Goal: Complete application form

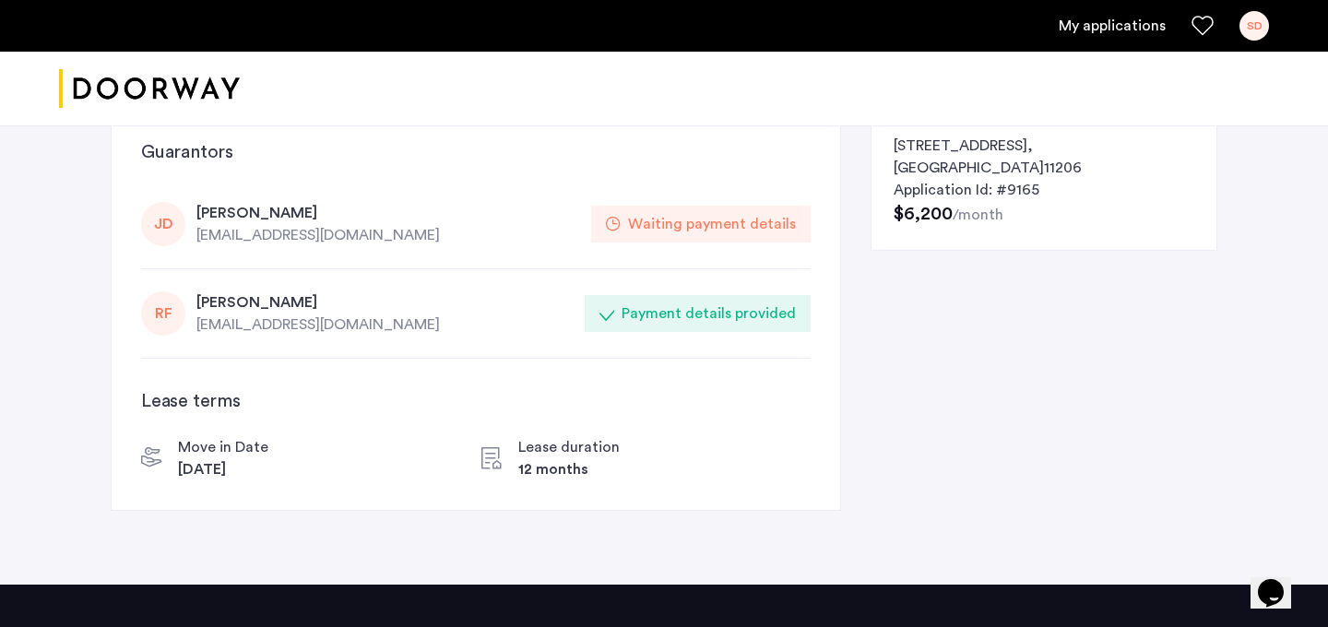
scroll to position [285, 0]
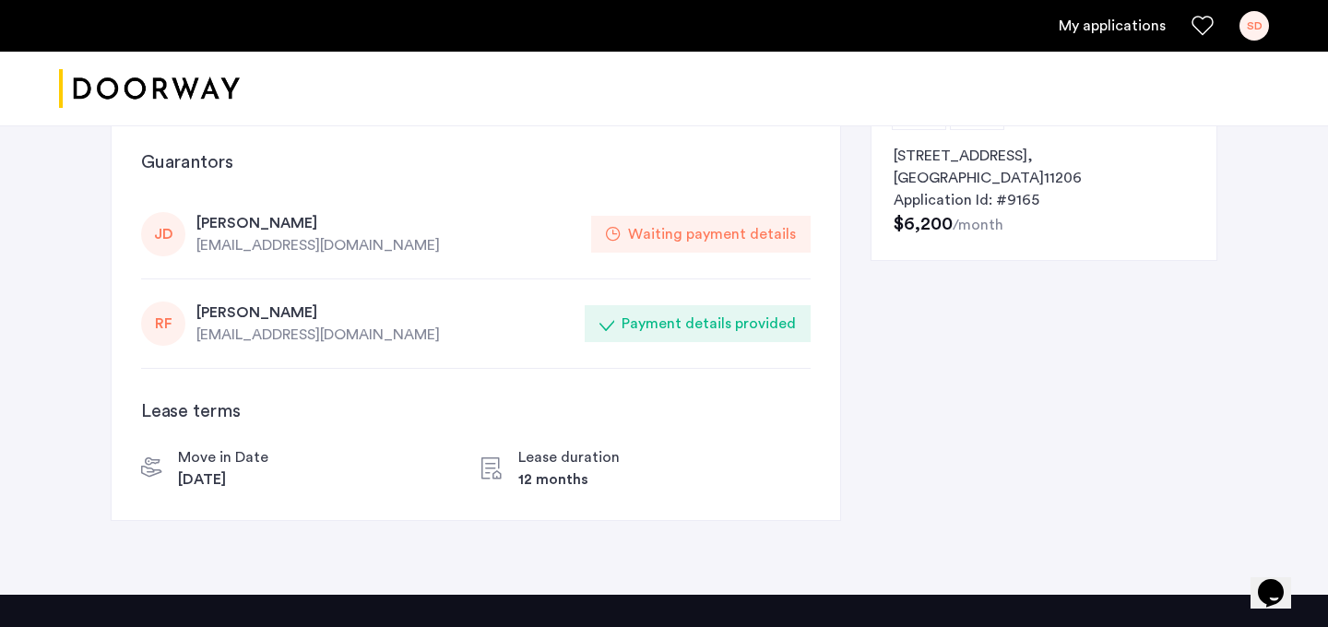
click at [660, 230] on div "Waiting payment details" at bounding box center [712, 234] width 168 height 22
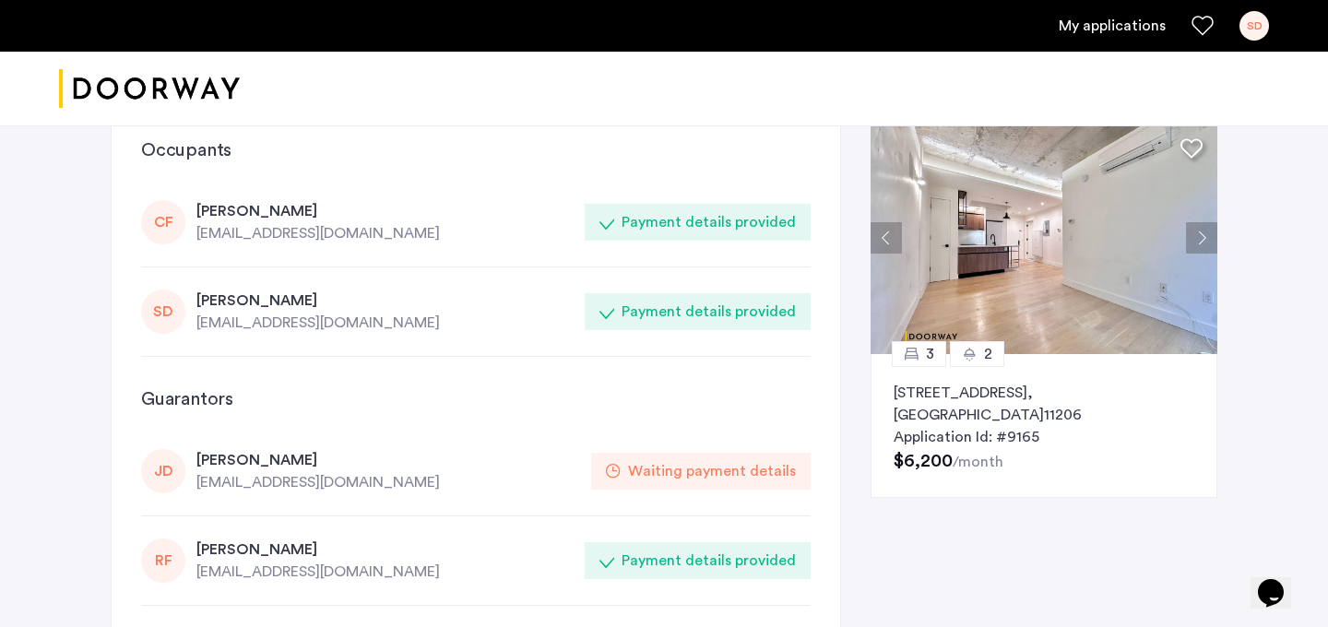
scroll to position [0, 0]
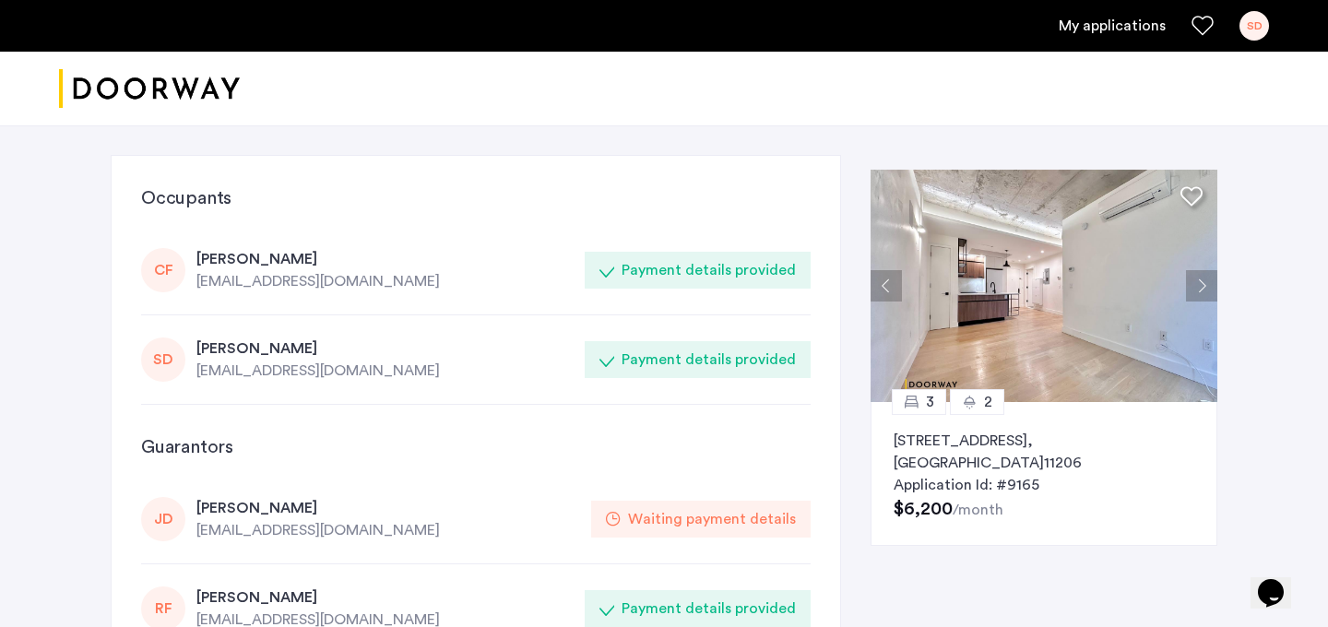
click at [254, 364] on div "[EMAIL_ADDRESS][DOMAIN_NAME]" at bounding box center [384, 371] width 377 height 22
click at [1121, 22] on link "My applications" at bounding box center [1111, 26] width 107 height 22
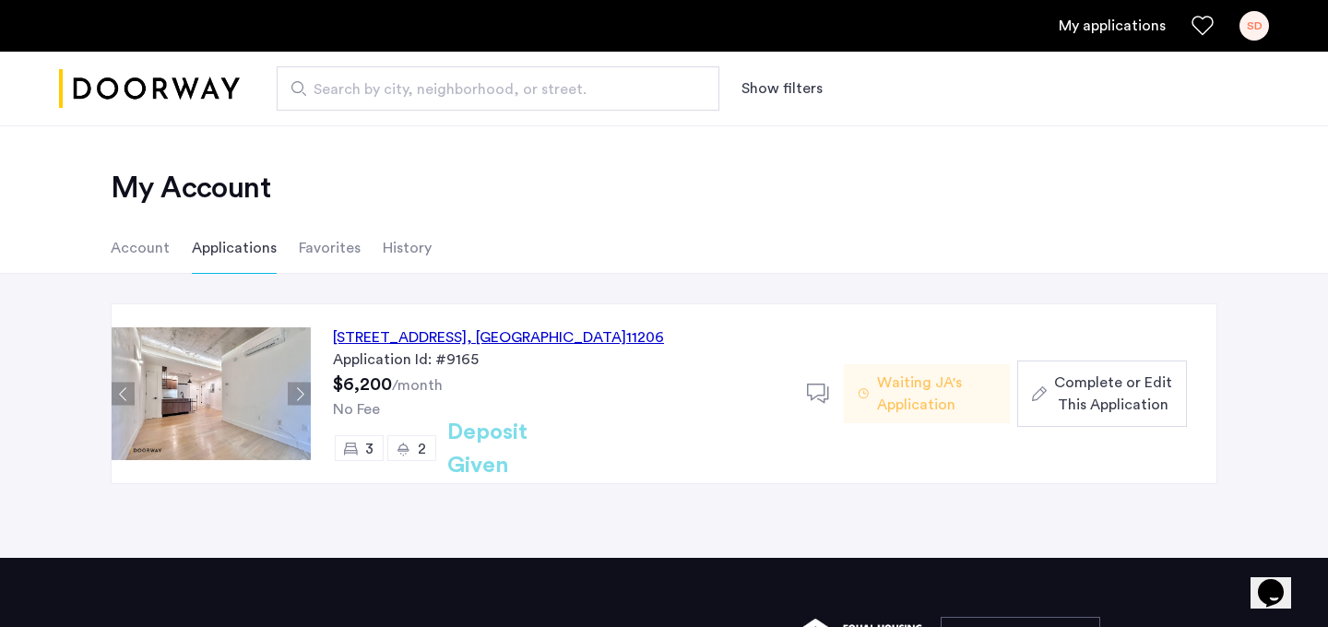
click at [437, 339] on div "[STREET_ADDRESS]" at bounding box center [498, 337] width 331 height 22
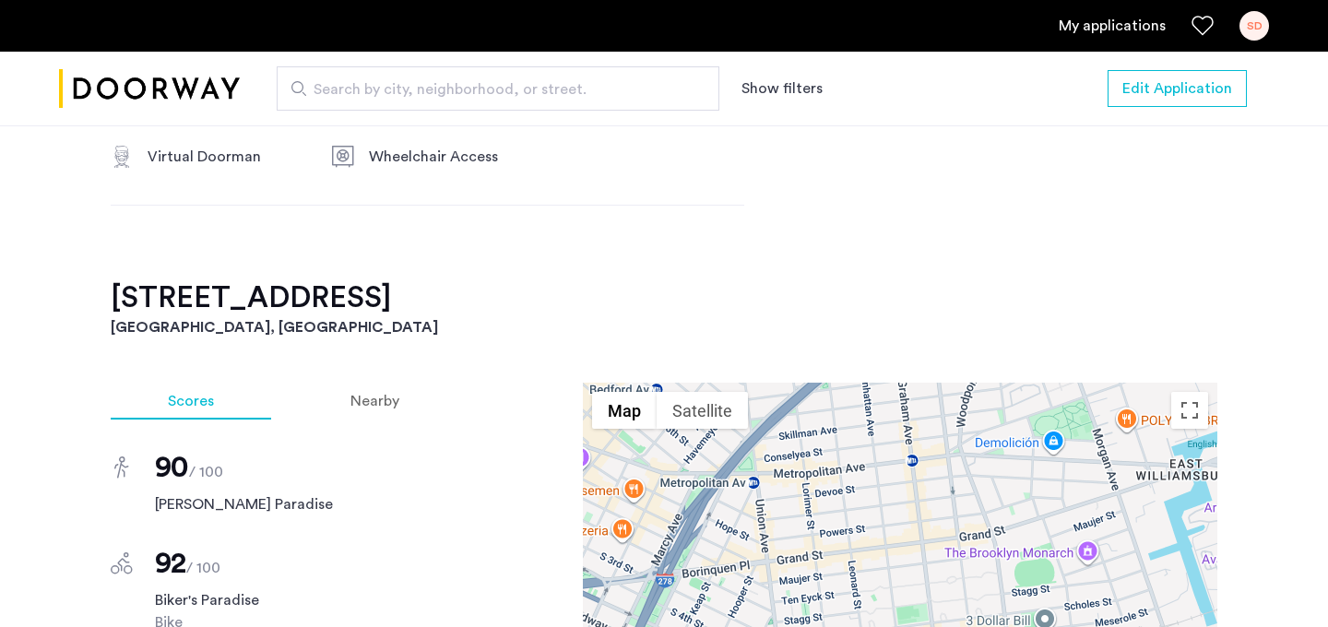
scroll to position [1486, 0]
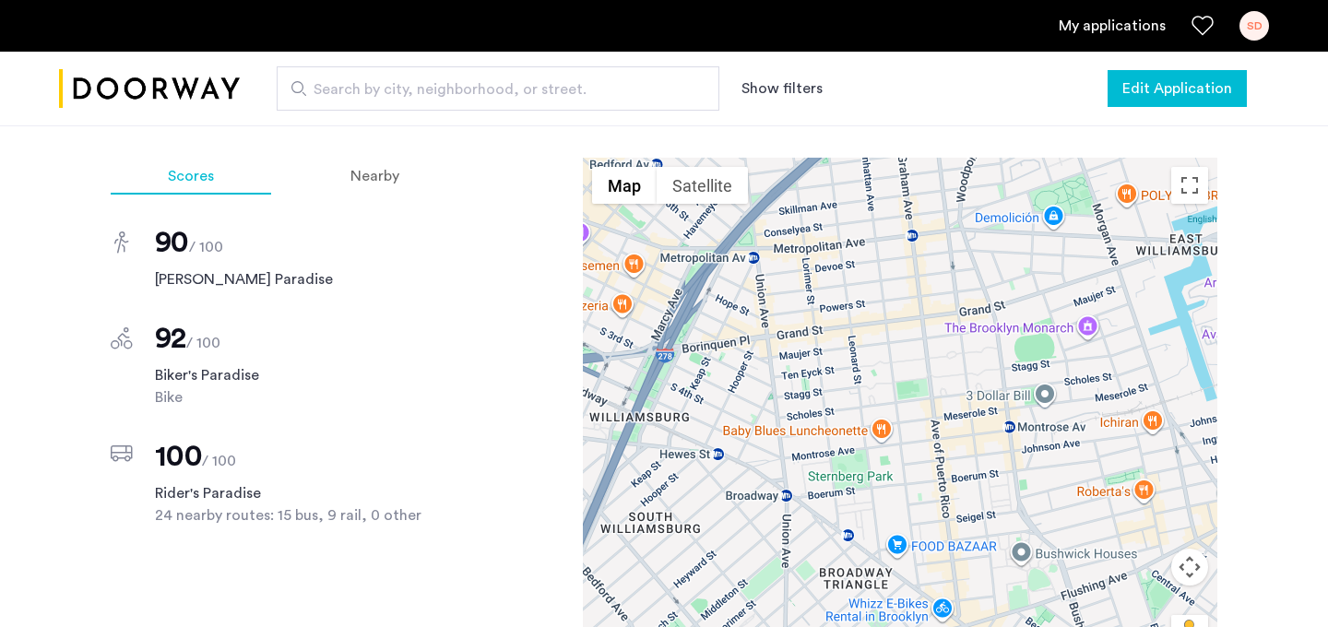
click at [1225, 100] on button "Edit Application" at bounding box center [1176, 88] width 139 height 37
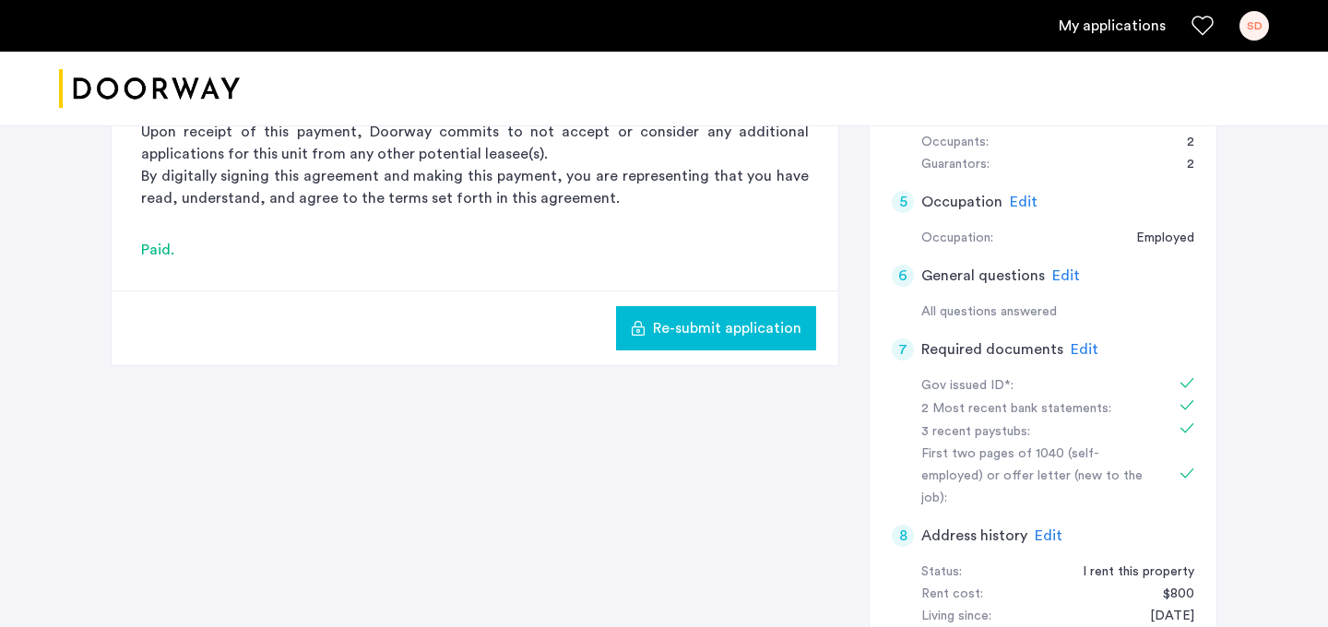
scroll to position [456, 0]
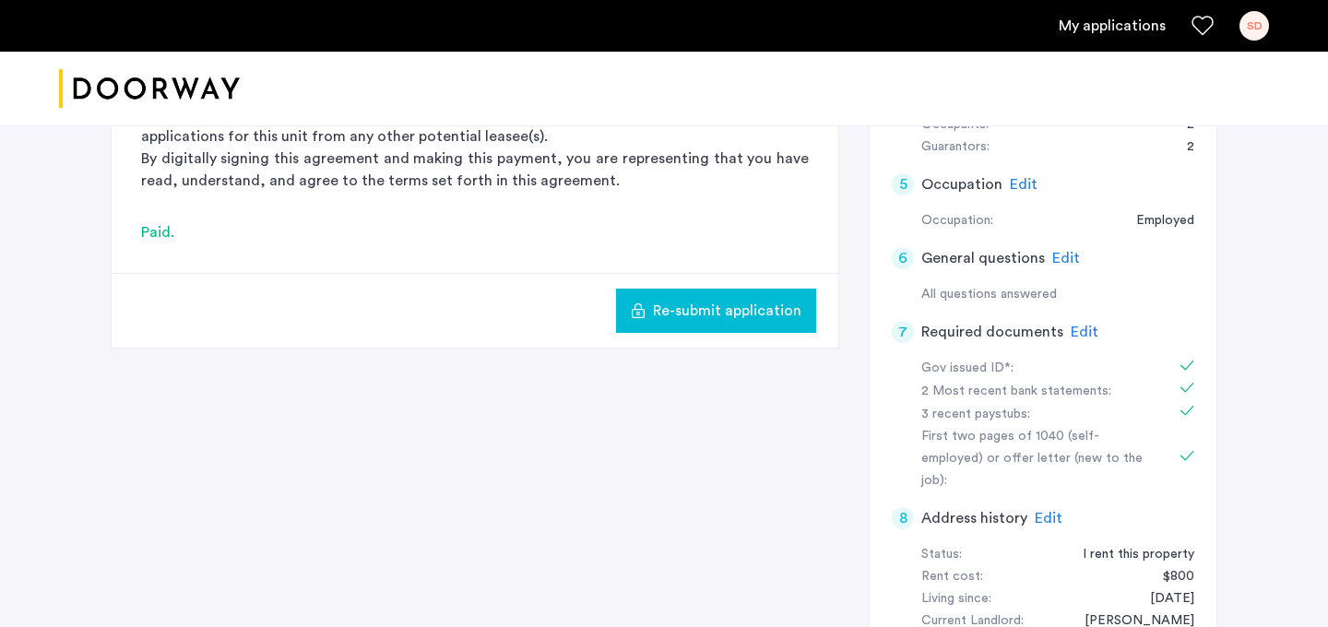
click at [1077, 329] on span "Edit" at bounding box center [1084, 332] width 28 height 15
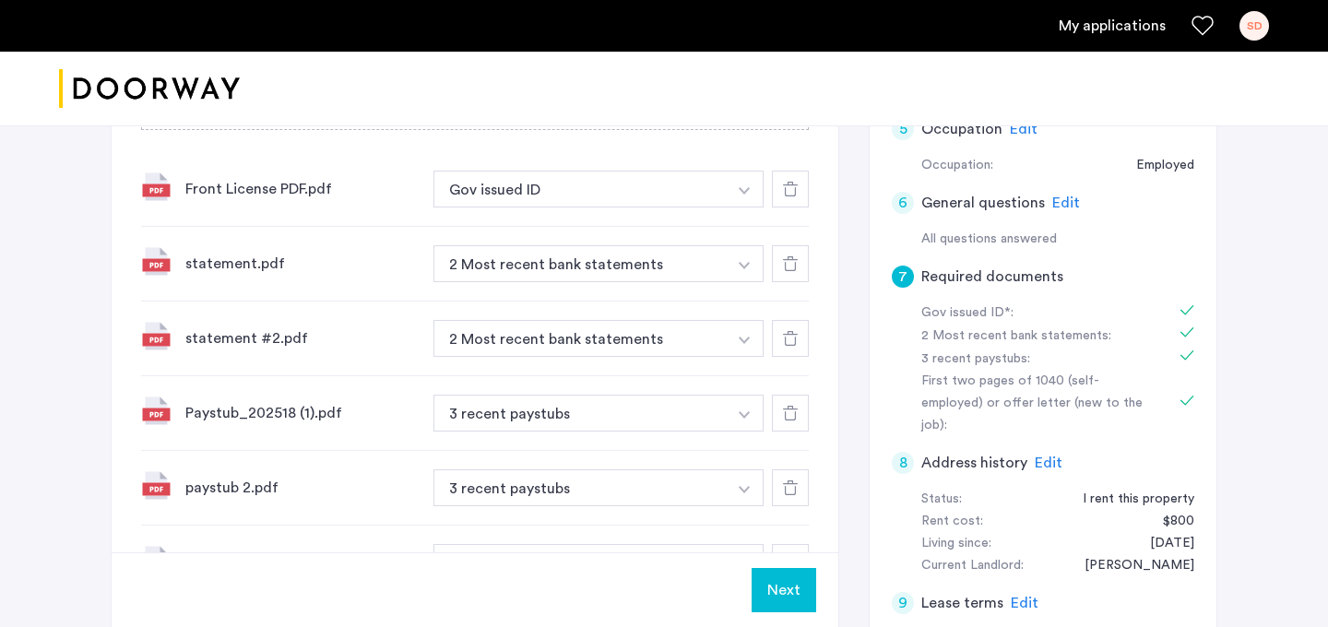
scroll to position [511, 0]
click at [792, 275] on div at bounding box center [790, 264] width 37 height 37
click at [792, 272] on div at bounding box center [790, 264] width 37 height 37
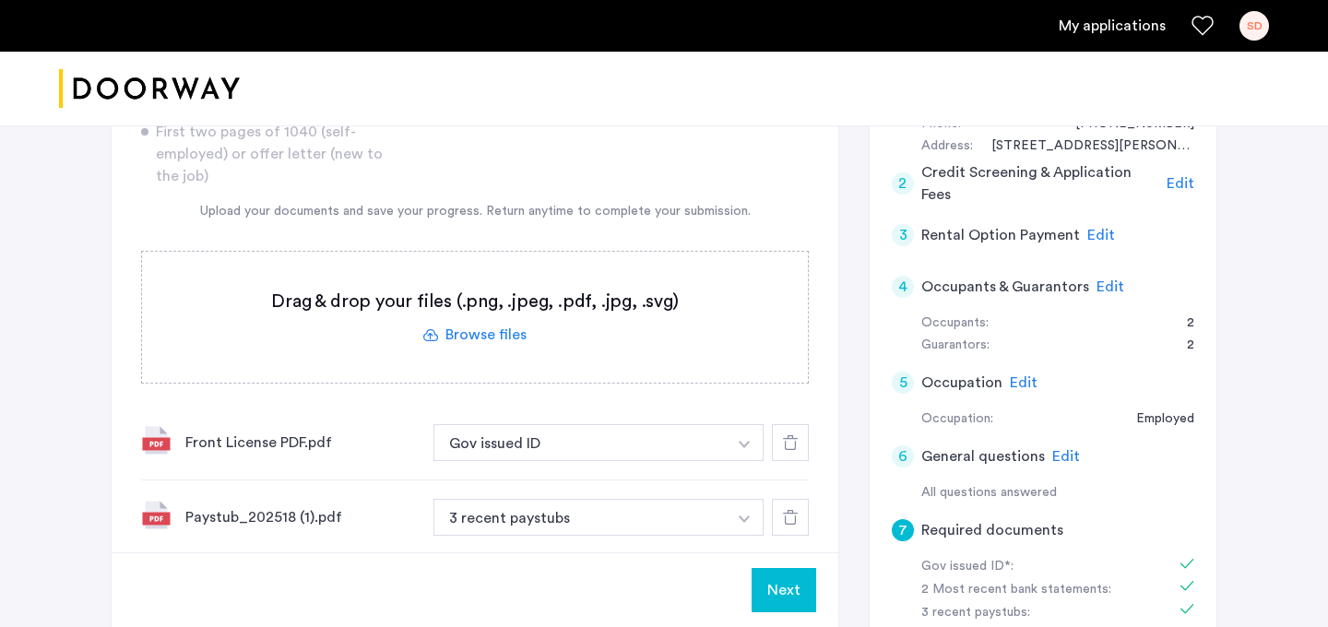
scroll to position [264, 0]
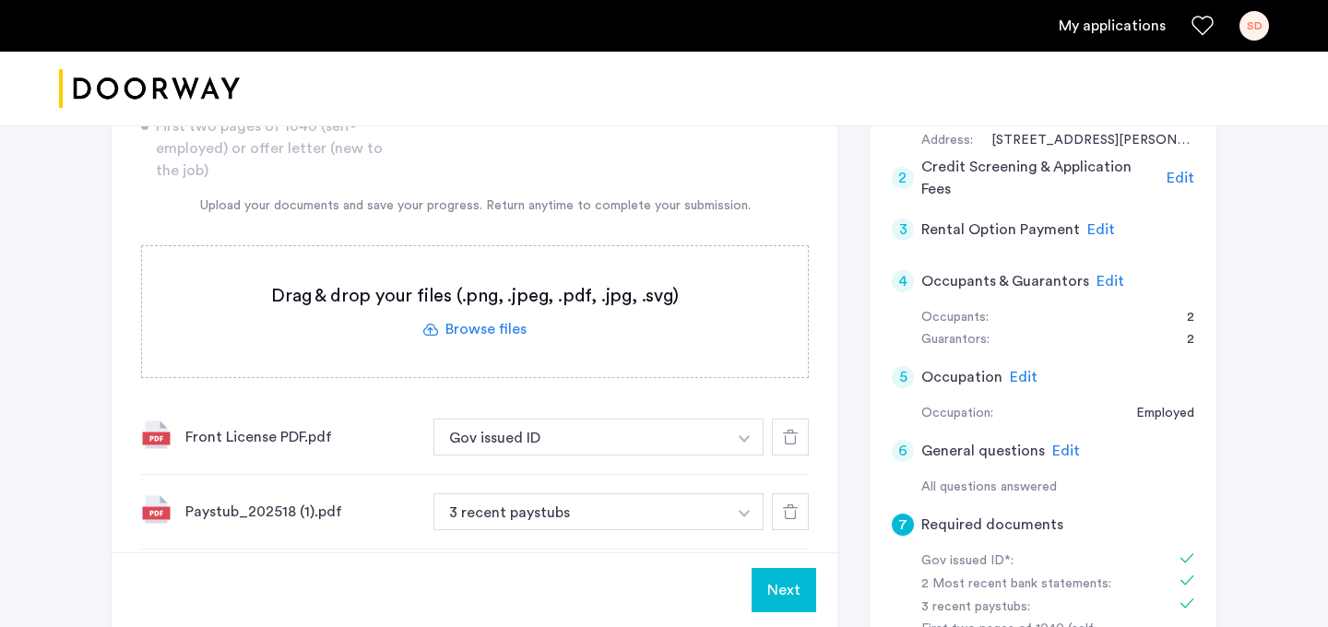
click at [466, 323] on label at bounding box center [475, 311] width 666 height 131
click at [0, 0] on input "file" at bounding box center [0, 0] width 0 height 0
click at [470, 332] on label at bounding box center [475, 311] width 666 height 131
click at [0, 0] on input "file" at bounding box center [0, 0] width 0 height 0
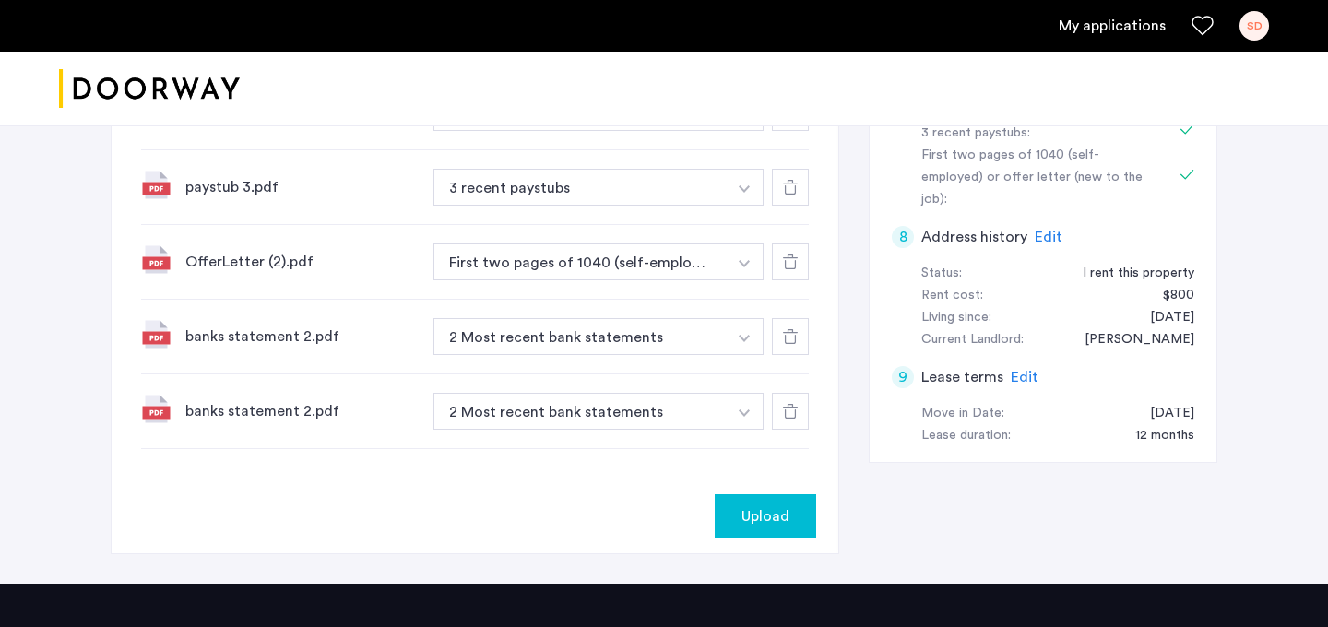
scroll to position [742, 0]
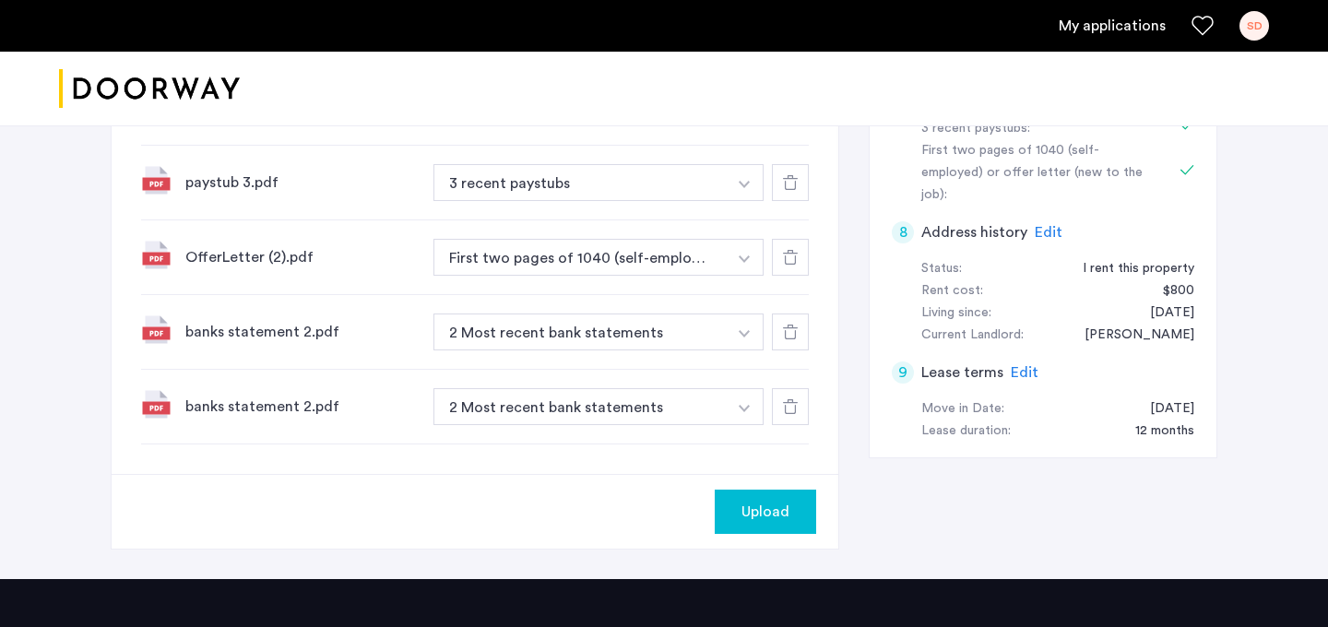
click at [753, 514] on span "Upload" at bounding box center [765, 512] width 48 height 22
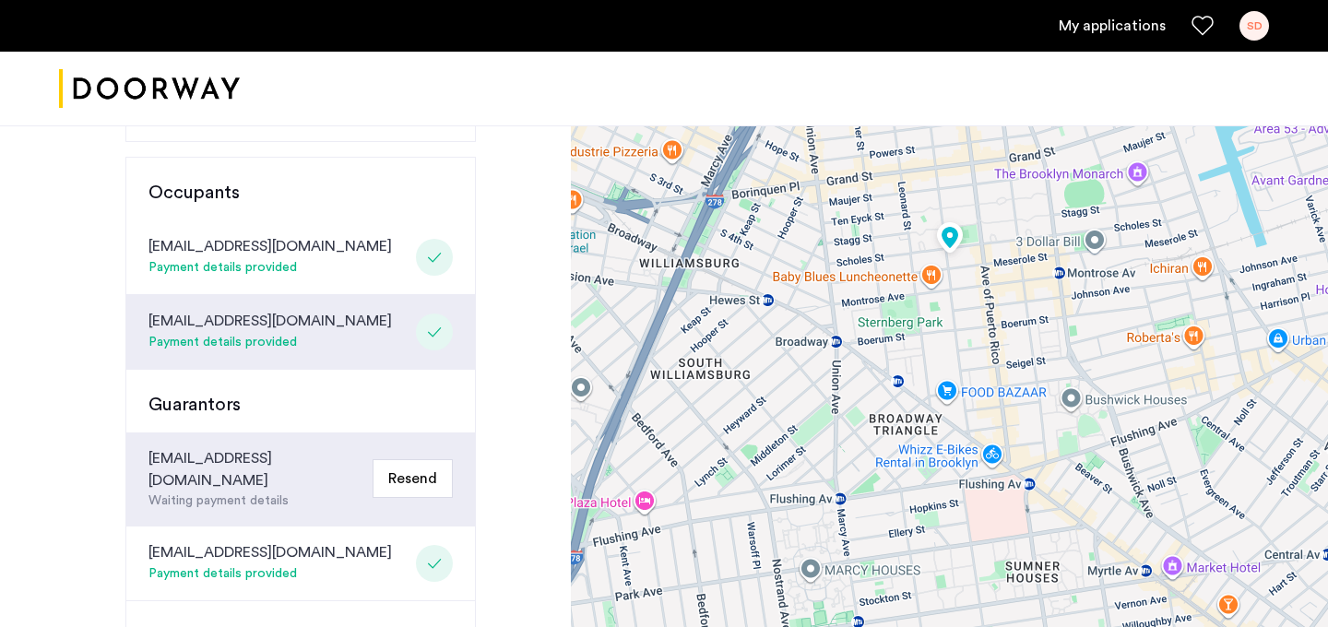
scroll to position [148, 0]
